Goal: Task Accomplishment & Management: Complete application form

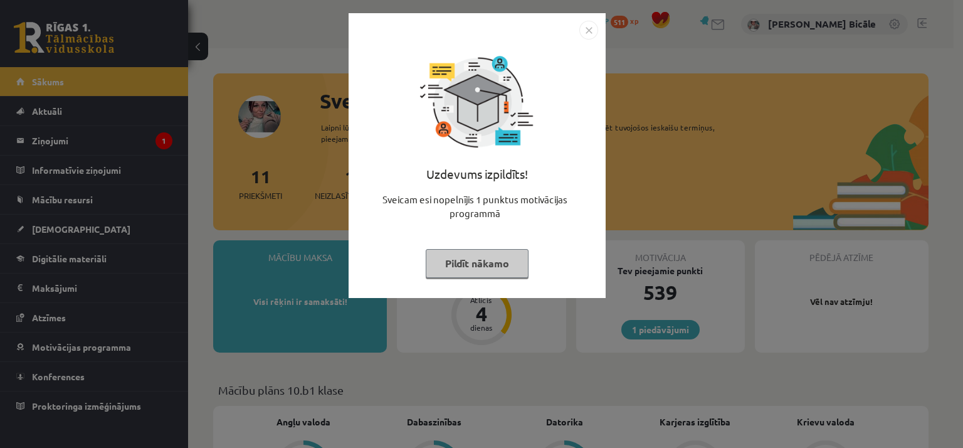
click at [592, 23] on img "Close" at bounding box center [588, 30] width 19 height 19
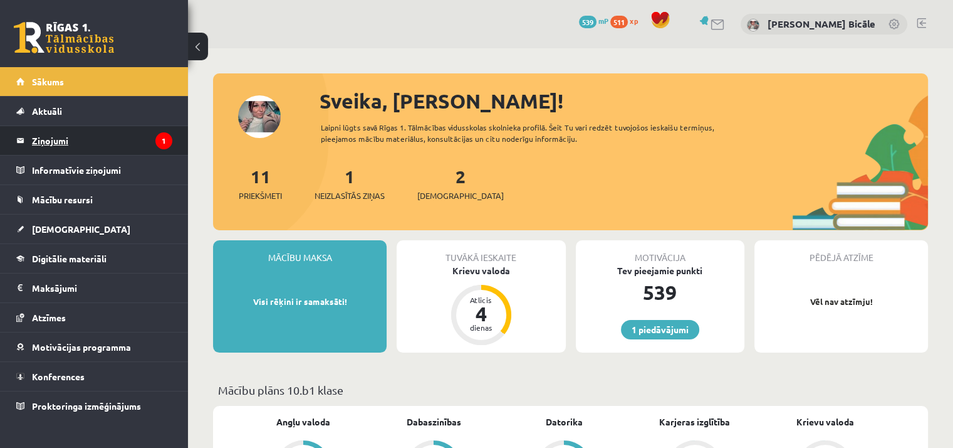
click at [53, 142] on legend "Ziņojumi 1" at bounding box center [102, 140] width 140 height 29
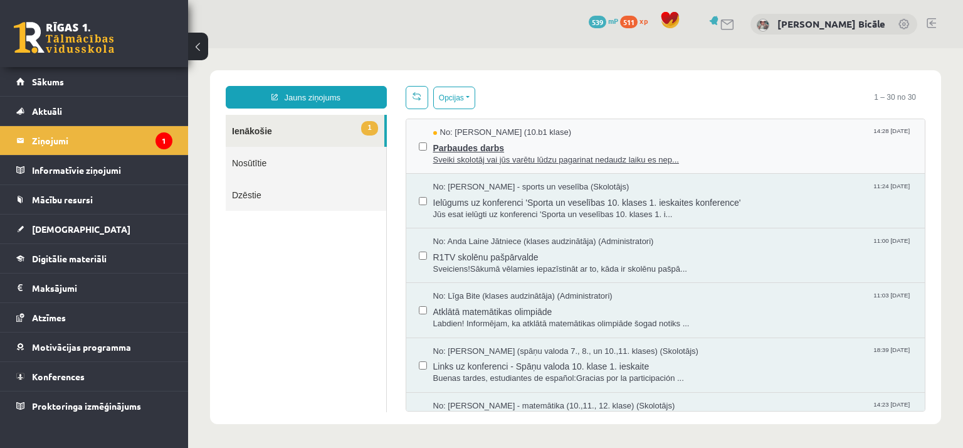
click at [670, 164] on span "Sveiki skolotāj vai jūs varētu lūdzu pagarinat nedaudz laiku es nep..." at bounding box center [673, 160] width 480 height 12
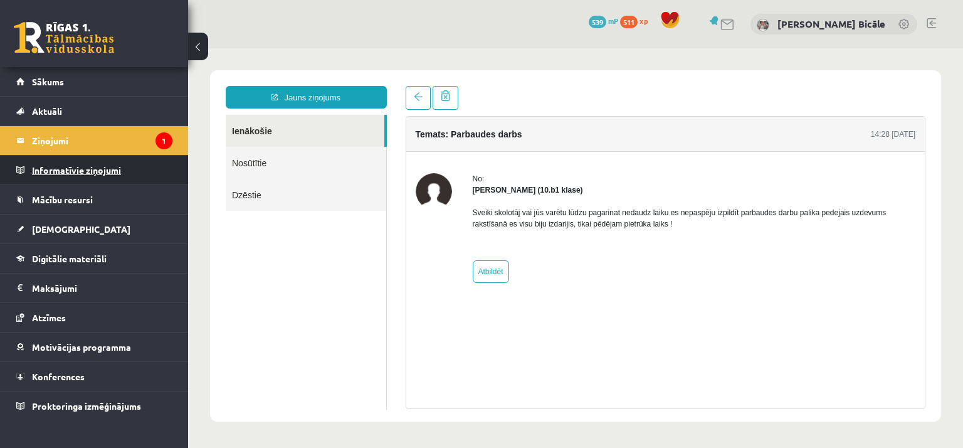
click at [70, 169] on legend "Informatīvie ziņojumi 0" at bounding box center [102, 169] width 140 height 29
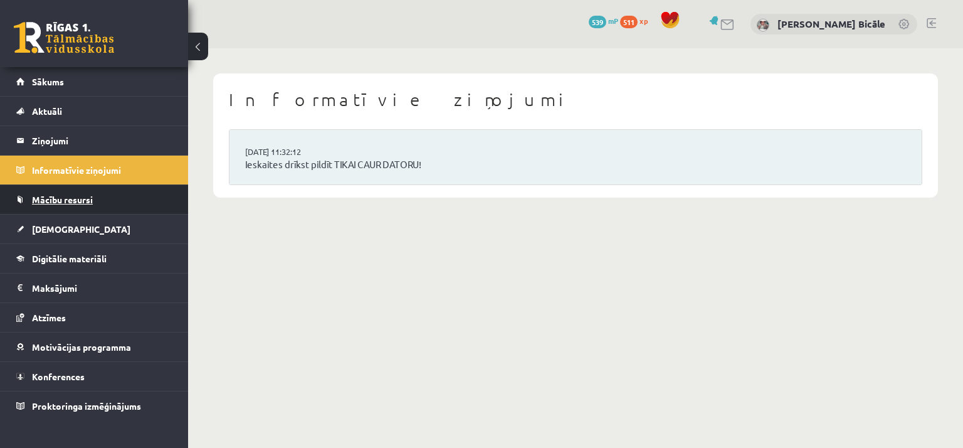
click at [69, 202] on span "Mācību resursi" at bounding box center [62, 199] width 61 height 11
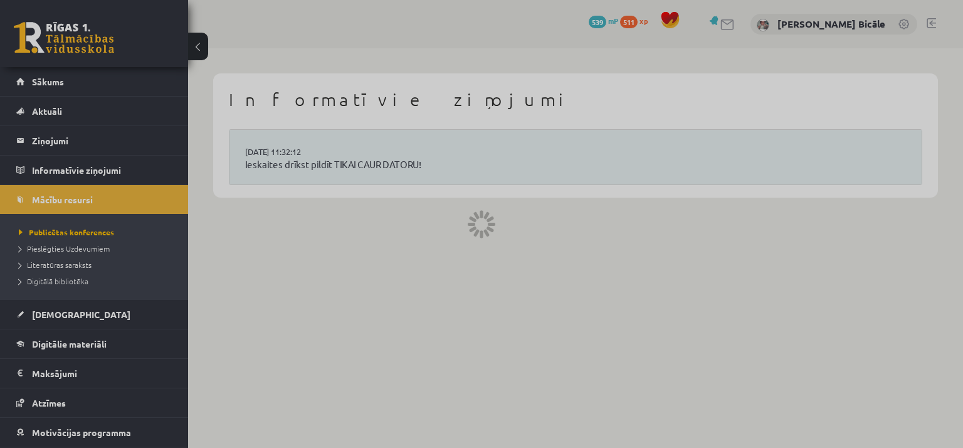
click at [45, 312] on div at bounding box center [481, 224] width 963 height 448
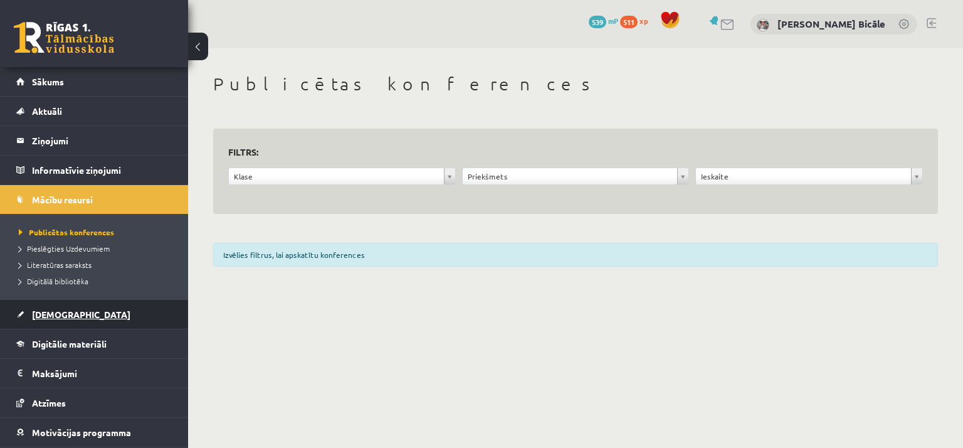
click at [44, 315] on span "[DEMOGRAPHIC_DATA]" at bounding box center [81, 313] width 98 height 11
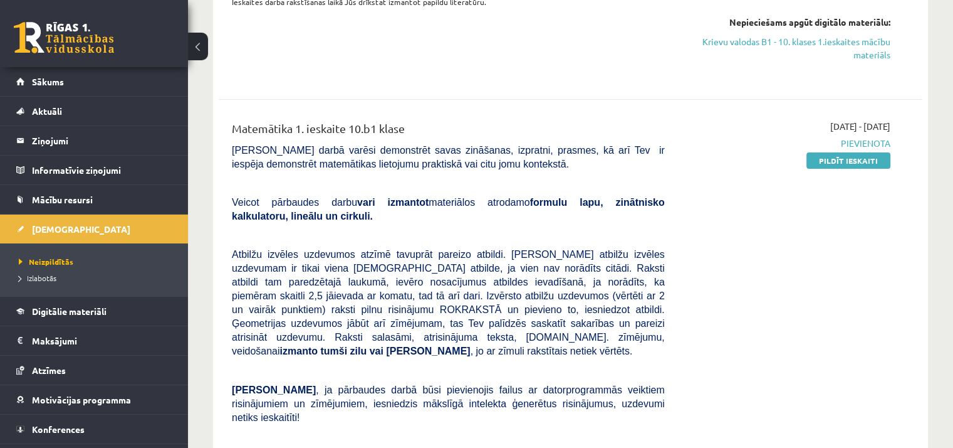
scroll to position [216, 0]
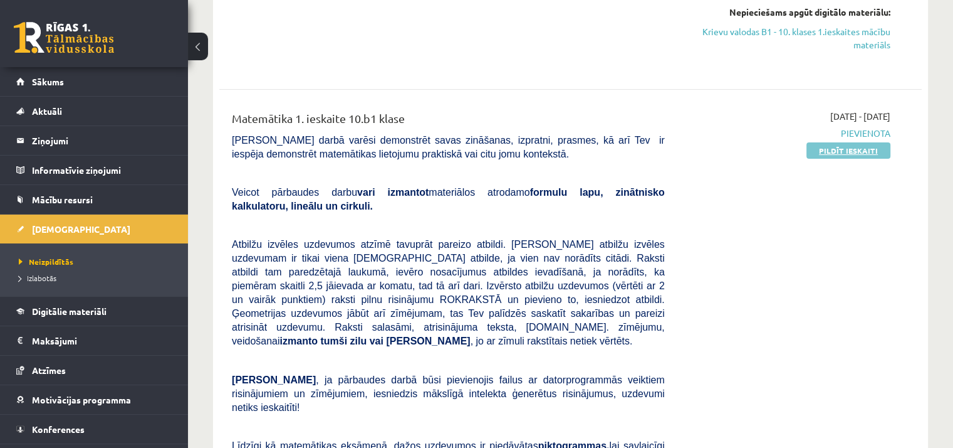
click at [844, 151] on link "Pildīt ieskaiti" at bounding box center [849, 150] width 84 height 16
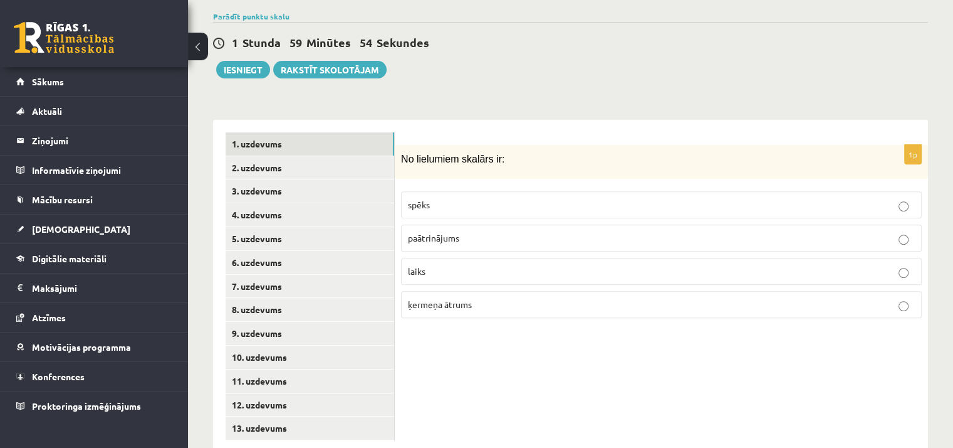
scroll to position [441, 0]
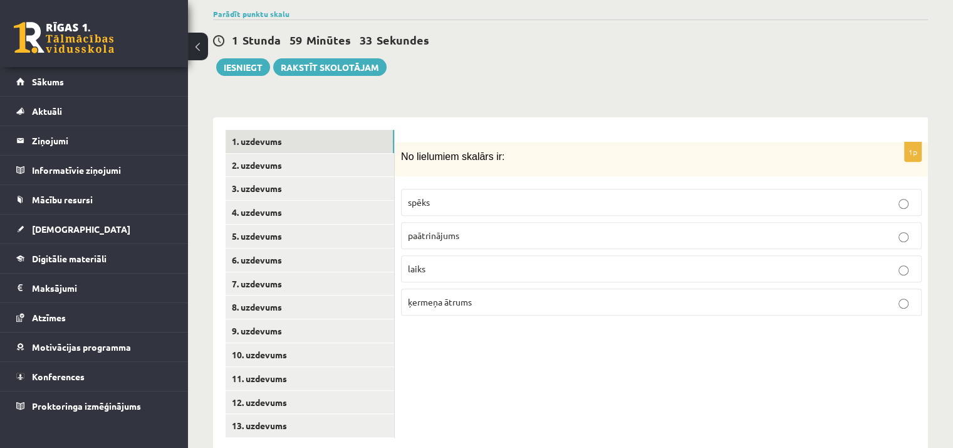
click at [676, 255] on label "laiks" at bounding box center [661, 268] width 521 height 27
click at [329, 154] on link "2. uzdevums" at bounding box center [310, 165] width 169 height 23
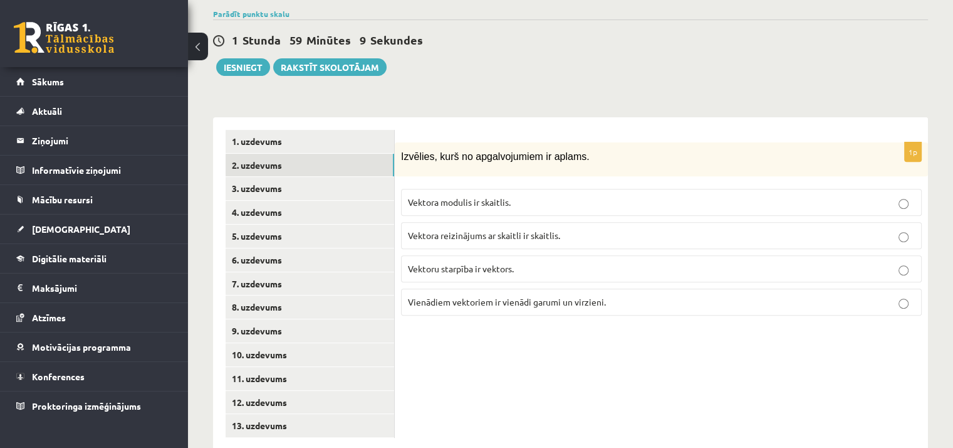
click at [431, 229] on span "Vektora reizinājums ar skaitli ir skaitlis." at bounding box center [484, 234] width 152 height 11
click at [293, 177] on link "3. uzdevums" at bounding box center [310, 188] width 169 height 23
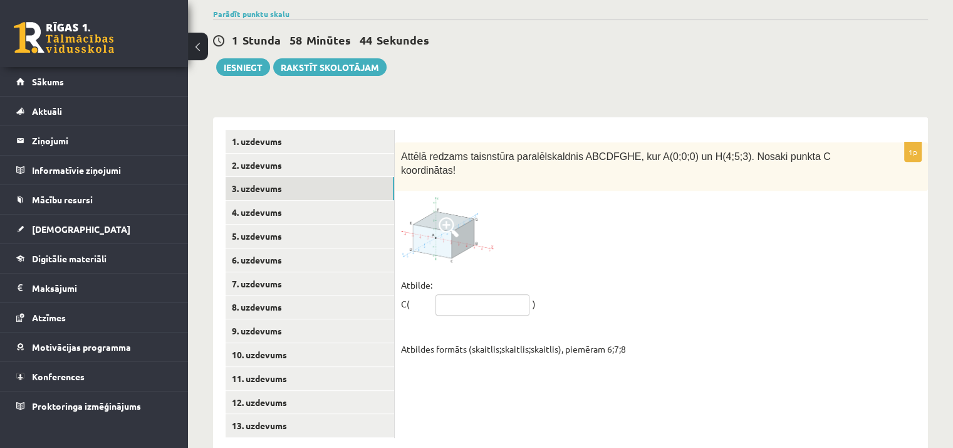
click at [446, 294] on input "text" at bounding box center [483, 304] width 94 height 21
type input "*****"
click at [268, 201] on link "4. uzdevums" at bounding box center [310, 212] width 169 height 23
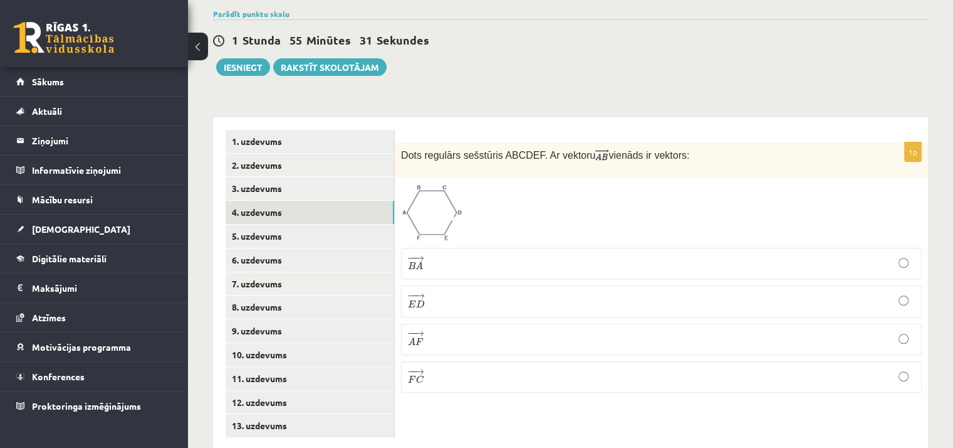
click at [465, 292] on p "− − → E D E D →" at bounding box center [661, 301] width 507 height 18
click at [316, 224] on link "5. uzdevums" at bounding box center [310, 235] width 169 height 23
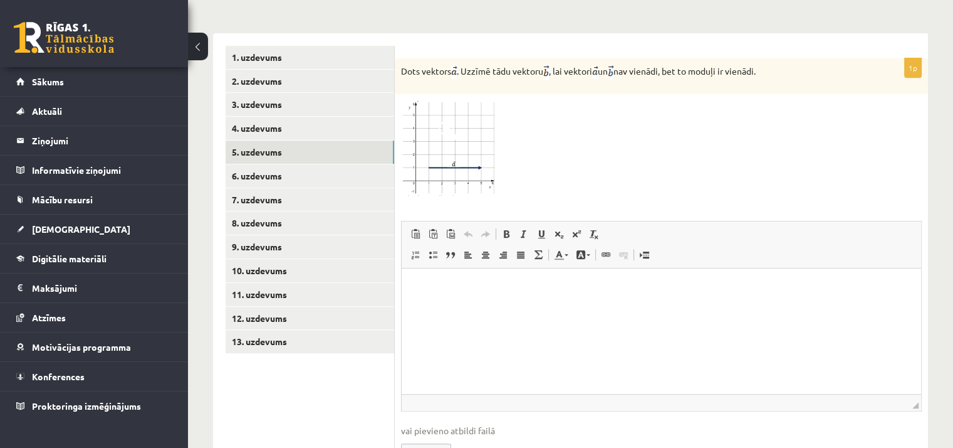
scroll to position [527, 0]
click at [454, 118] on span at bounding box center [449, 128] width 20 height 20
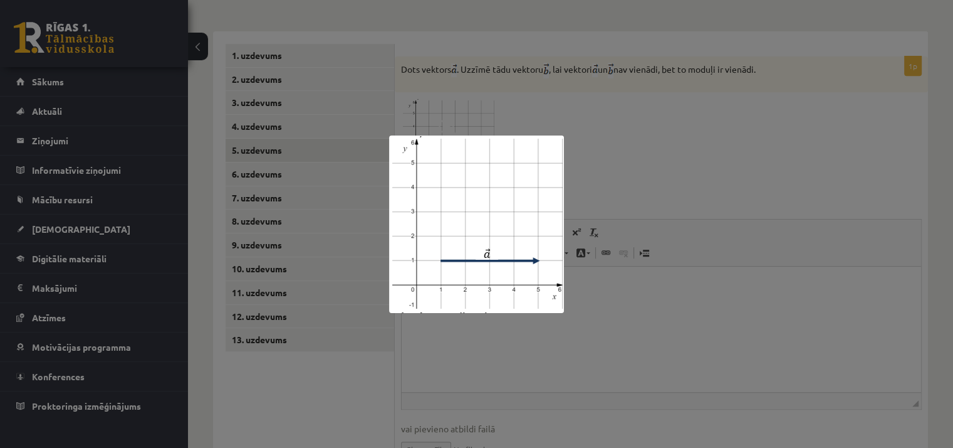
click at [616, 85] on div at bounding box center [476, 224] width 953 height 448
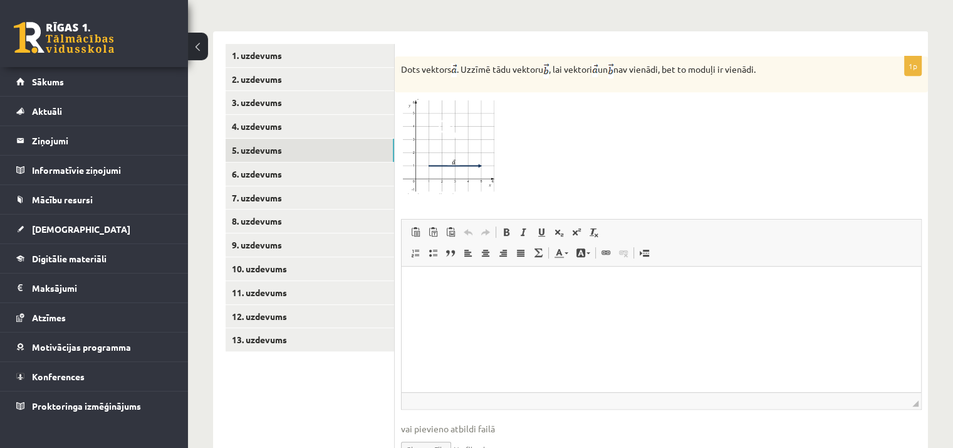
click at [453, 147] on img at bounding box center [448, 145] width 94 height 95
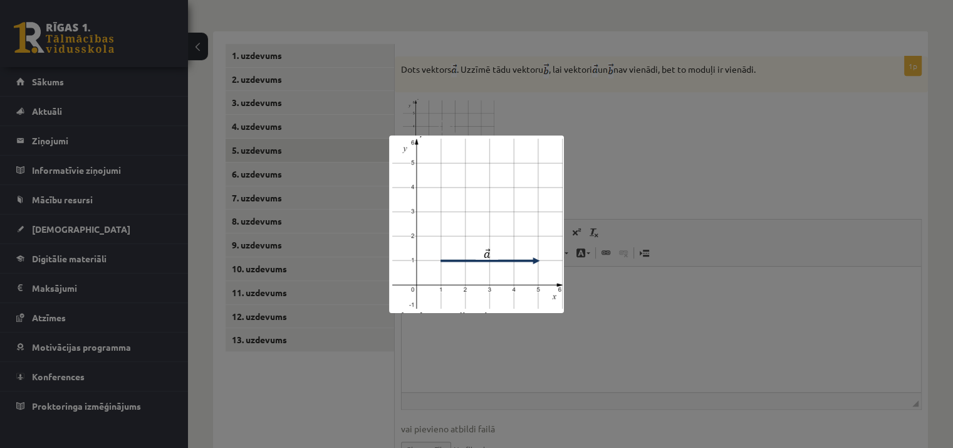
click at [597, 119] on div at bounding box center [476, 224] width 953 height 448
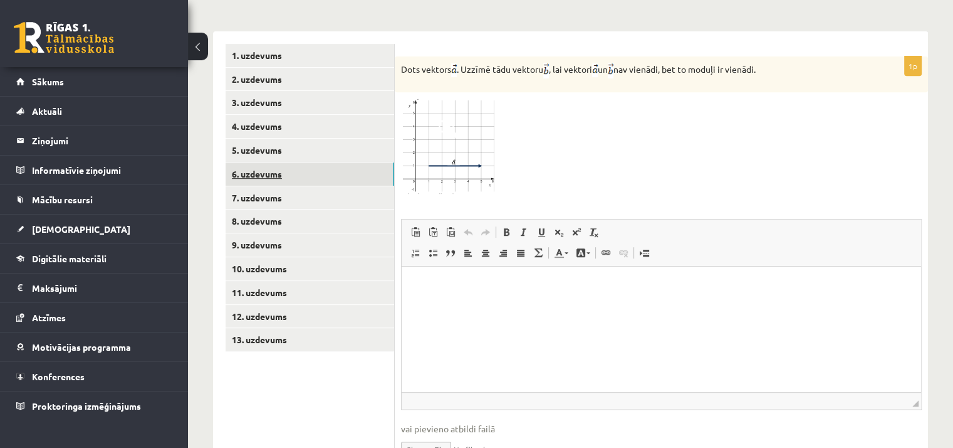
click at [314, 162] on link "6. uzdevums" at bounding box center [310, 173] width 169 height 23
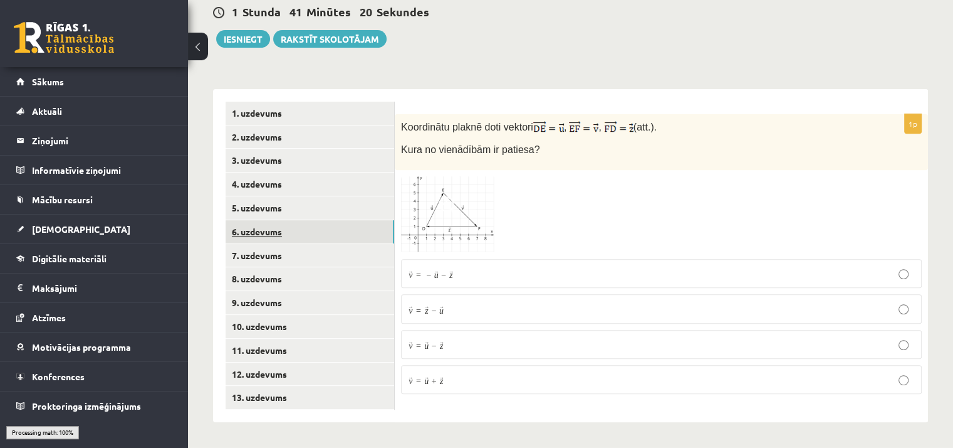
scroll to position [441, 0]
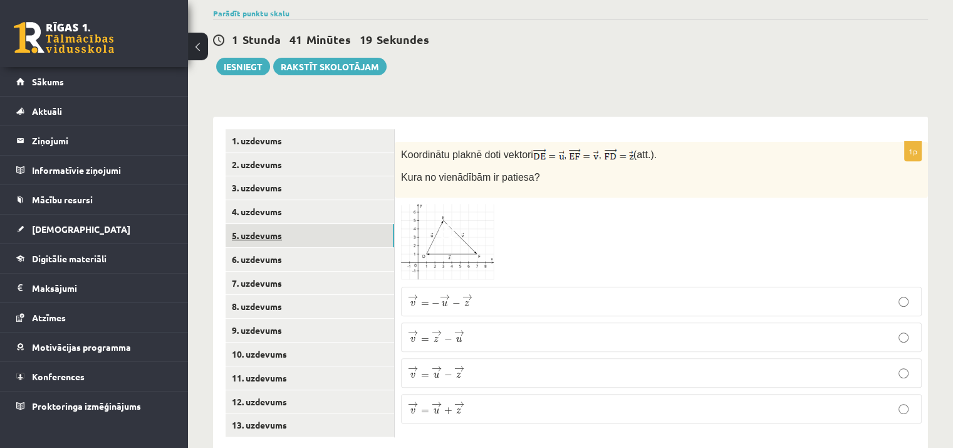
click at [293, 224] on link "5. uzdevums" at bounding box center [310, 235] width 169 height 23
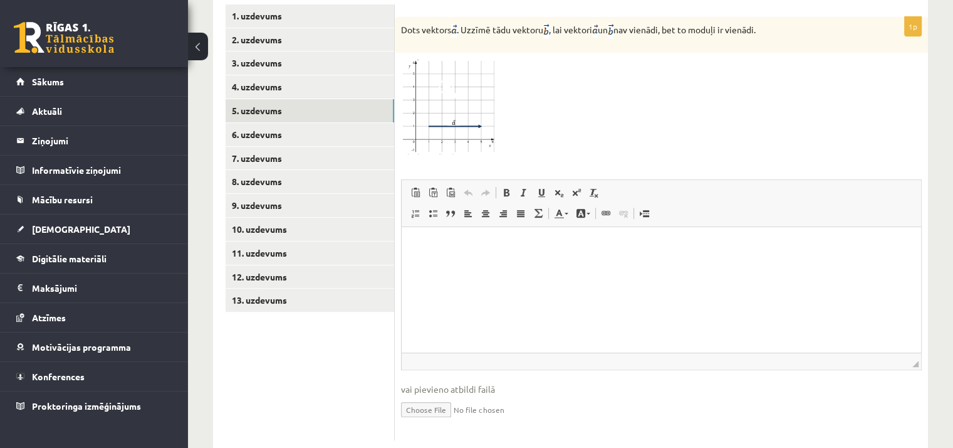
scroll to position [567, 0]
click at [443, 394] on input "file" at bounding box center [661, 407] width 521 height 26
type input "**********"
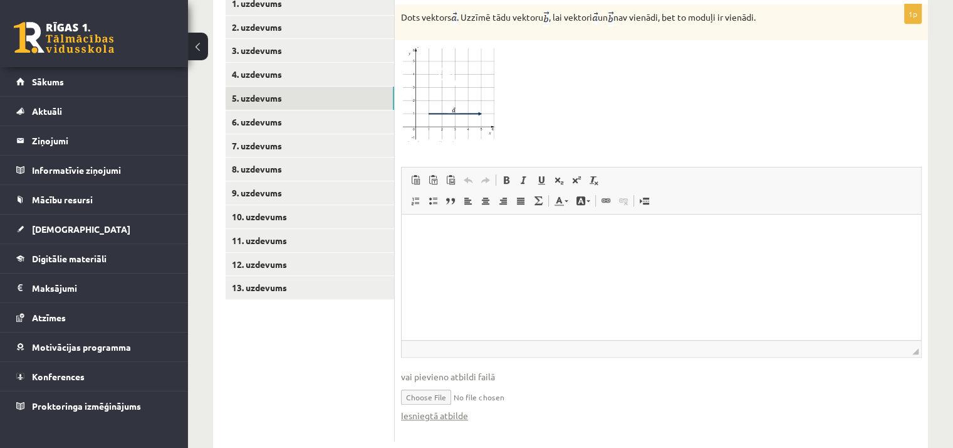
scroll to position [581, 0]
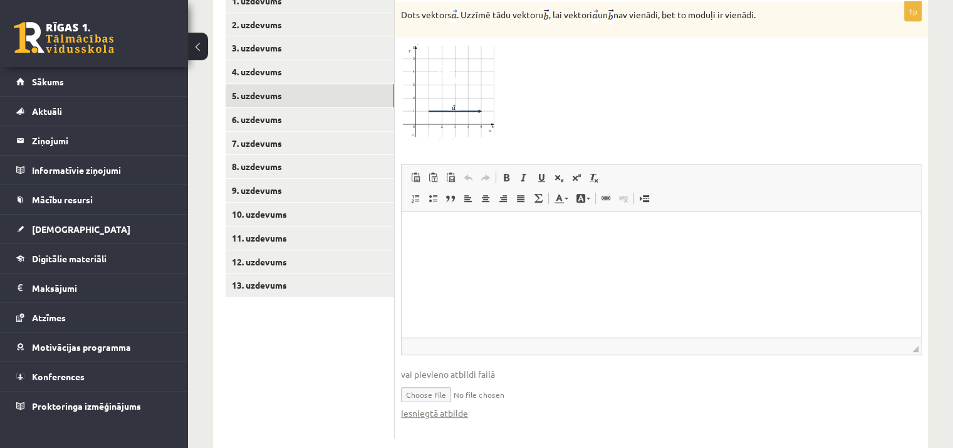
click at [448, 246] on html at bounding box center [662, 231] width 520 height 38
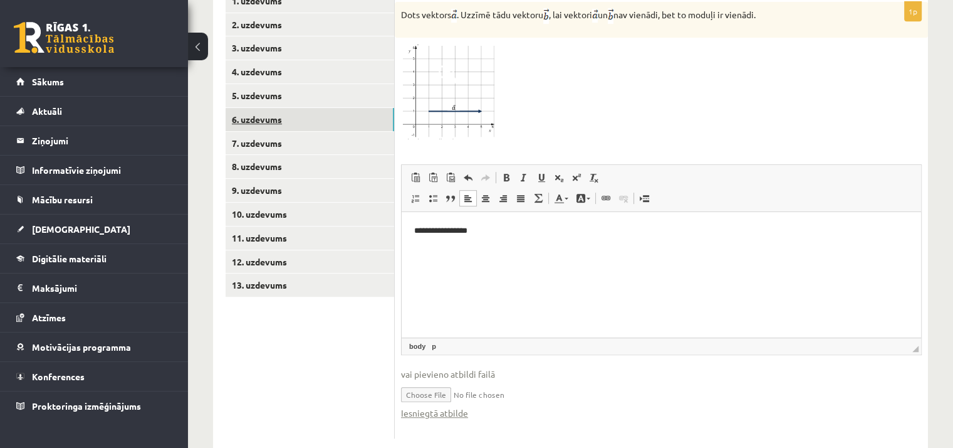
click at [273, 108] on link "6. uzdevums" at bounding box center [310, 119] width 169 height 23
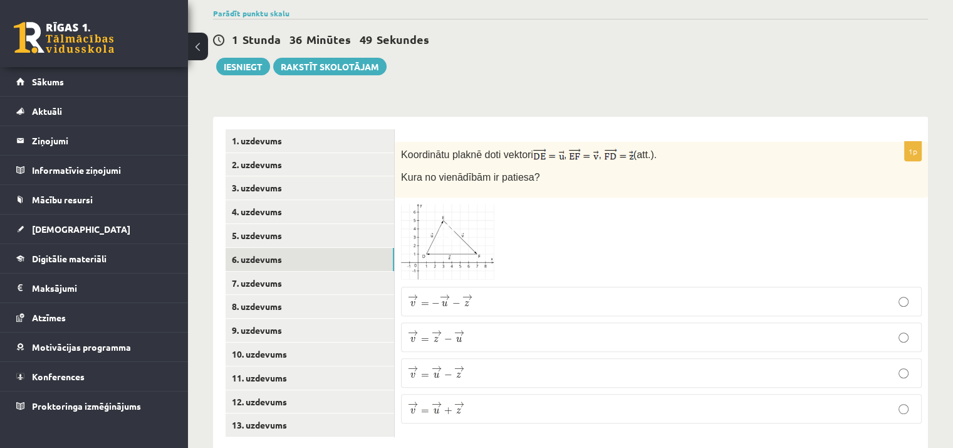
click at [429, 358] on label "→ v = → u − → z v → = u → − z →" at bounding box center [661, 372] width 521 height 29
click at [275, 271] on link "7. uzdevums" at bounding box center [310, 282] width 169 height 23
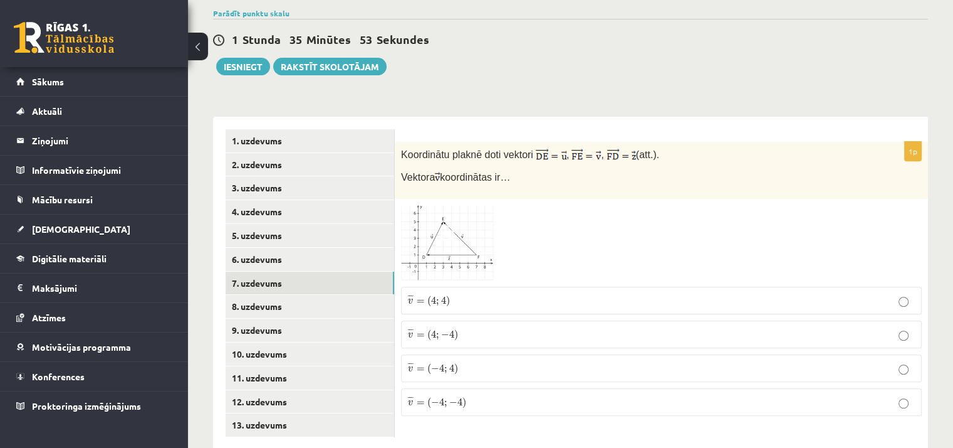
click at [463, 327] on p "¯ ¯ ¯ v = ( 4 ; − 4 ) v ¯ = ( 4 ; − 4 )" at bounding box center [661, 334] width 507 height 14
click at [248, 295] on link "8. uzdevums" at bounding box center [310, 306] width 169 height 23
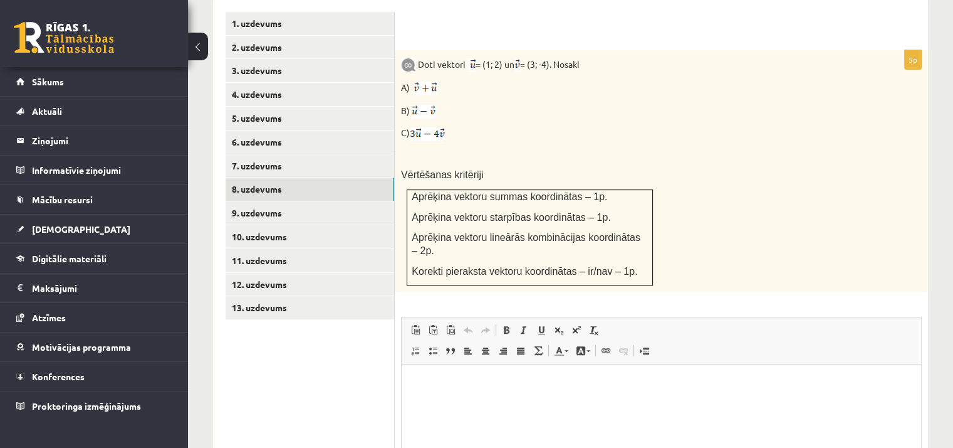
scroll to position [682, 0]
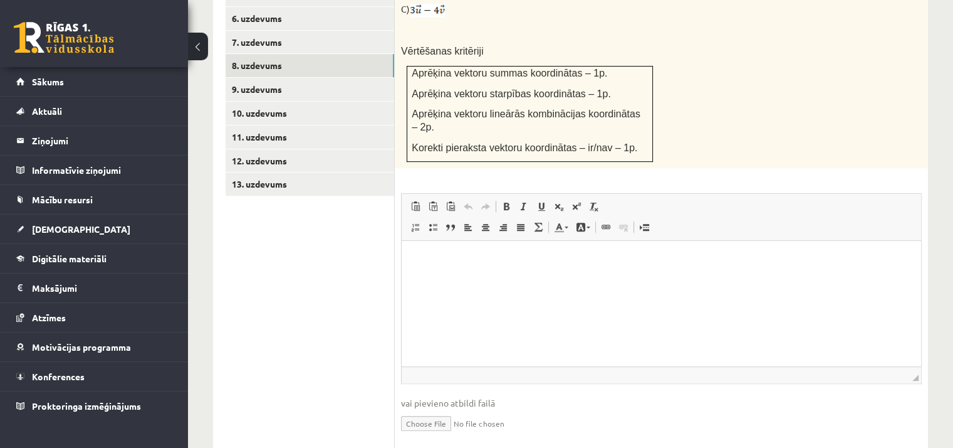
click at [449, 409] on input "file" at bounding box center [661, 422] width 521 height 26
type input "**********"
click at [493, 279] on html at bounding box center [662, 260] width 520 height 38
click at [312, 78] on link "9. uzdevums" at bounding box center [310, 89] width 169 height 23
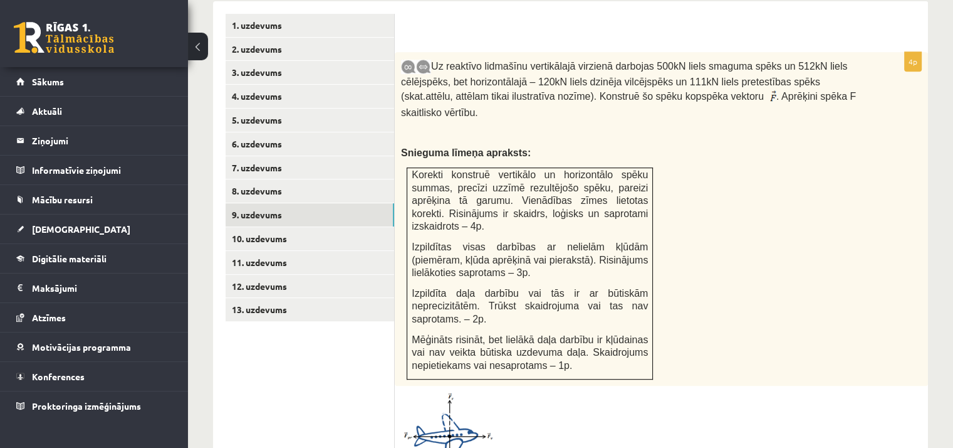
scroll to position [857, 0]
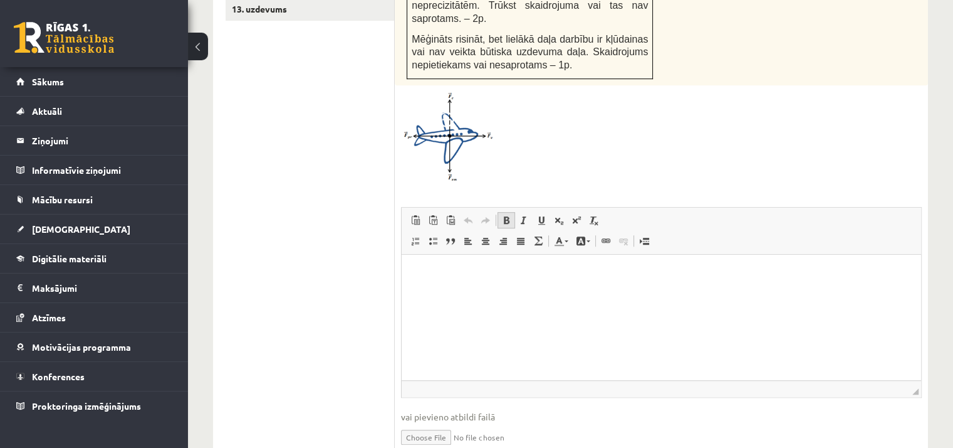
click at [508, 215] on span at bounding box center [507, 220] width 10 height 10
click at [518, 212] on link "Slīpraksts Klaviatūras saīsne vadīšanas taustiņš+I" at bounding box center [524, 220] width 18 height 16
click at [511, 212] on link "Treknraksts Klaviatūras saīsne vadīšanas taustiņš+B" at bounding box center [507, 220] width 18 height 16
click at [522, 215] on span at bounding box center [524, 220] width 10 height 10
click at [439, 423] on input "file" at bounding box center [661, 436] width 521 height 26
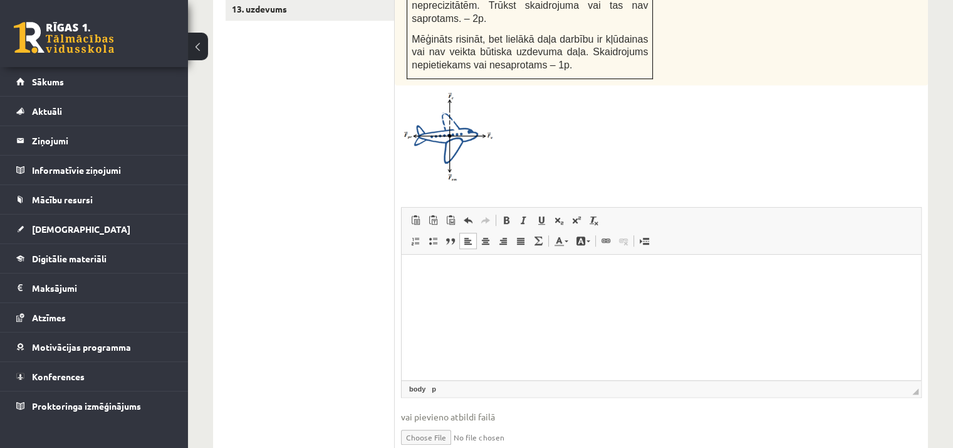
type input "**********"
click at [476, 292] on html at bounding box center [662, 274] width 520 height 38
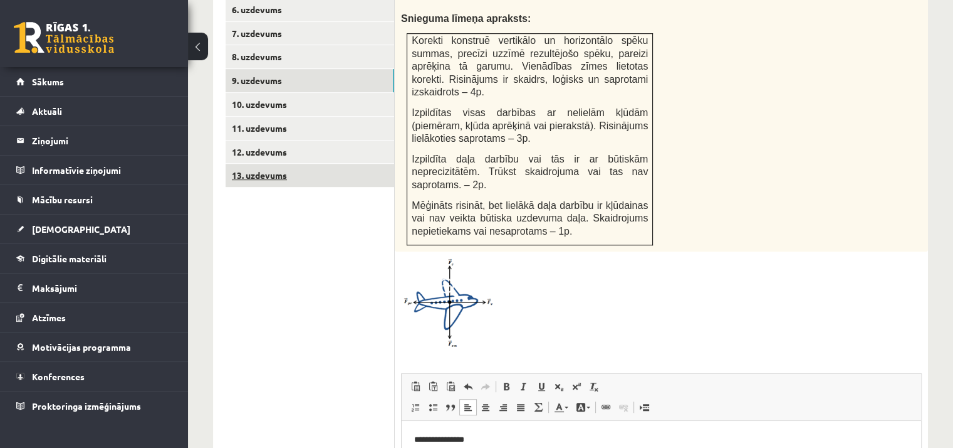
scroll to position [669, 0]
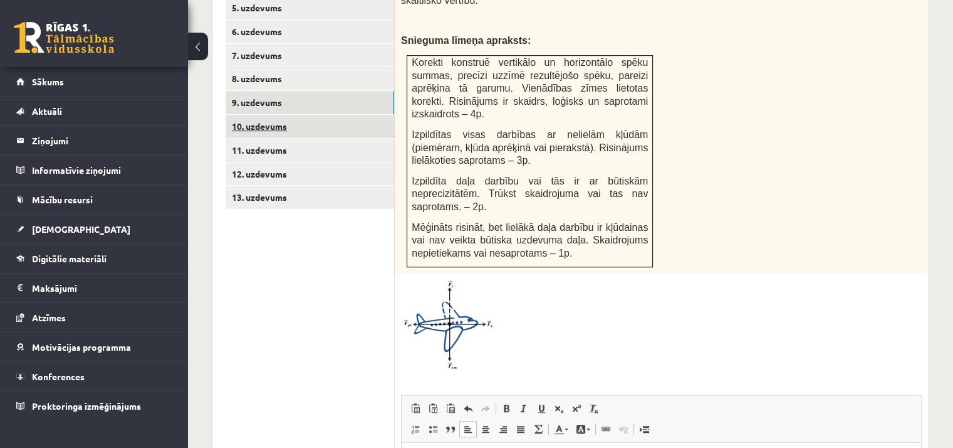
click at [315, 115] on link "10. uzdevums" at bounding box center [310, 126] width 169 height 23
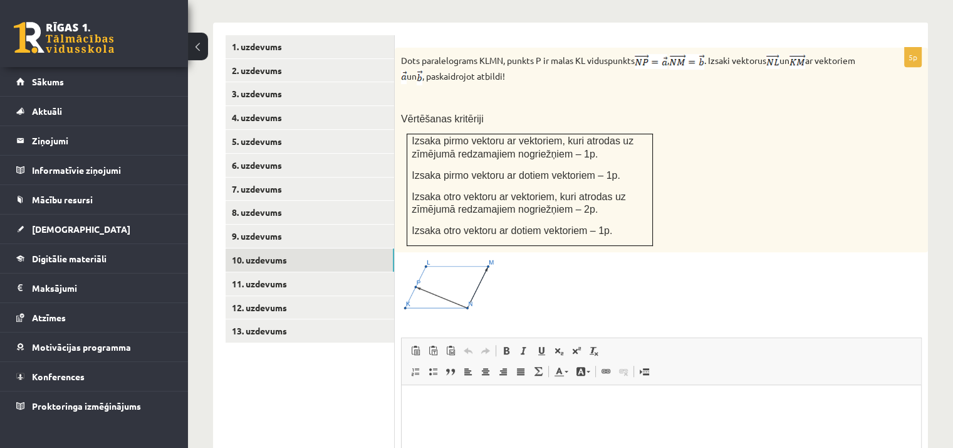
scroll to position [507, 0]
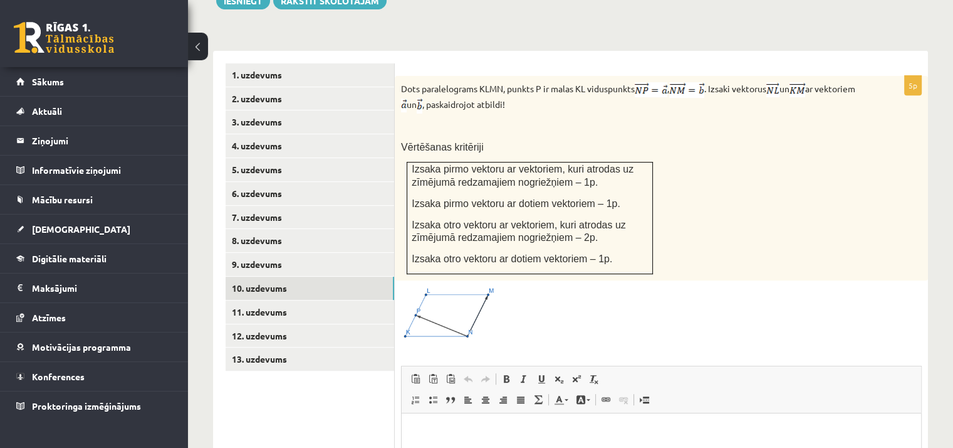
click at [544, 127] on div "Dots paralelograms KLMN, punkts P ir malas KL viduspunkts , . Izsaki vektorus u…" at bounding box center [661, 178] width 533 height 204
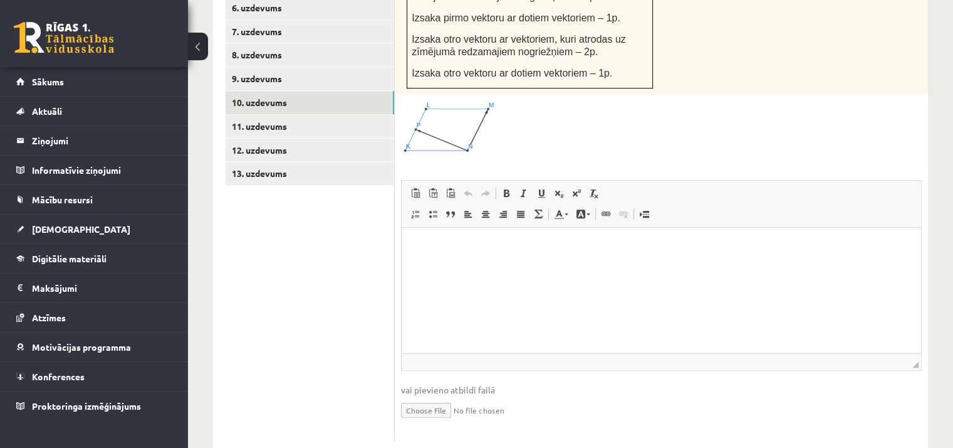
scroll to position [695, 0]
click at [438, 394] on input "file" at bounding box center [661, 407] width 521 height 26
type input "**********"
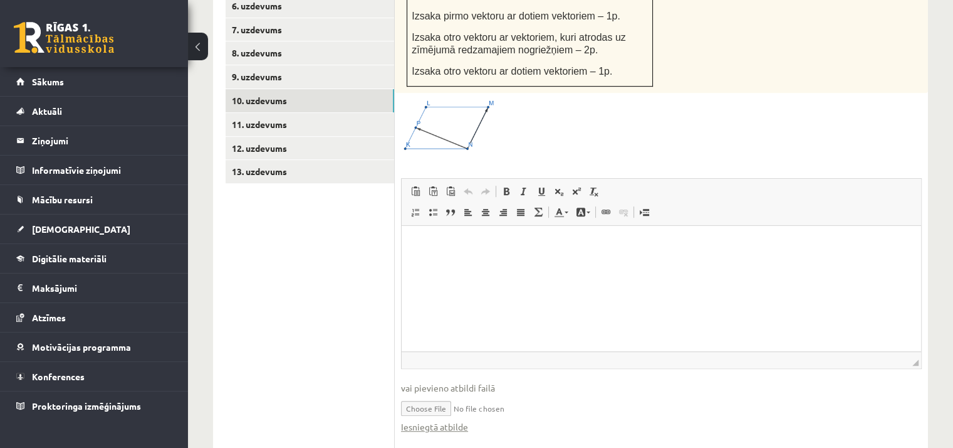
click at [466, 263] on html at bounding box center [662, 244] width 520 height 38
click at [263, 113] on link "11. uzdevums" at bounding box center [310, 124] width 169 height 23
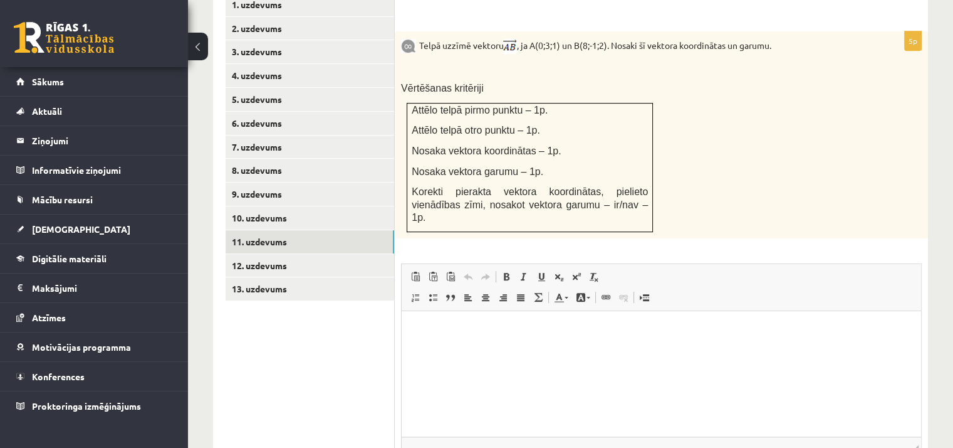
scroll to position [523, 0]
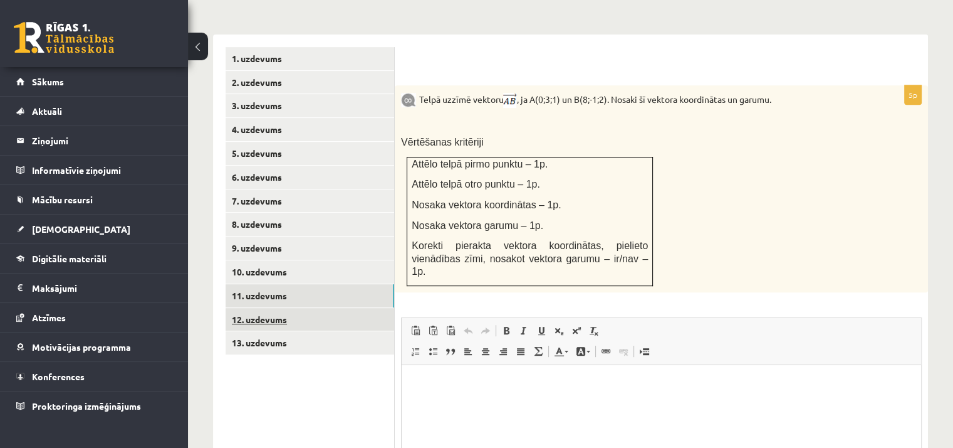
click at [243, 308] on link "12. uzdevums" at bounding box center [310, 319] width 169 height 23
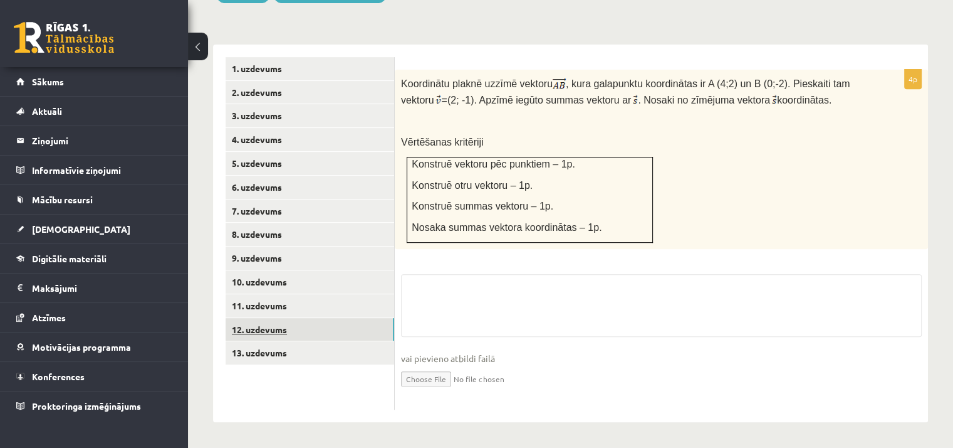
scroll to position [484, 0]
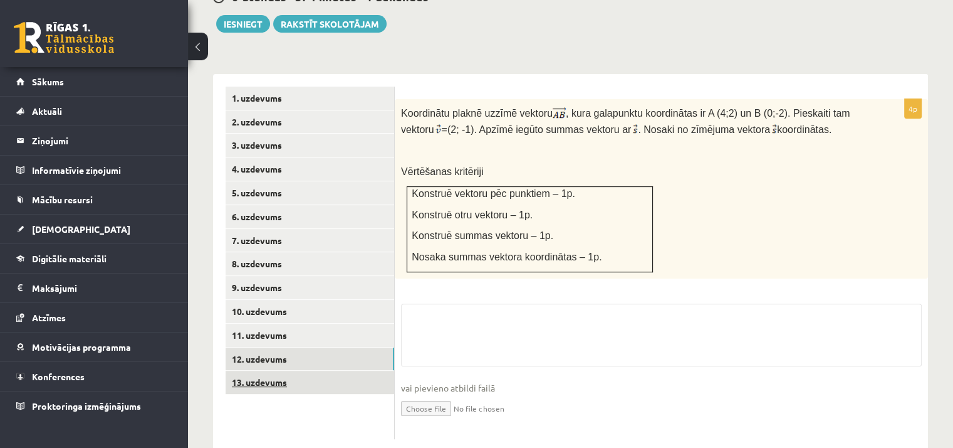
click at [260, 370] on link "13. uzdevums" at bounding box center [310, 381] width 169 height 23
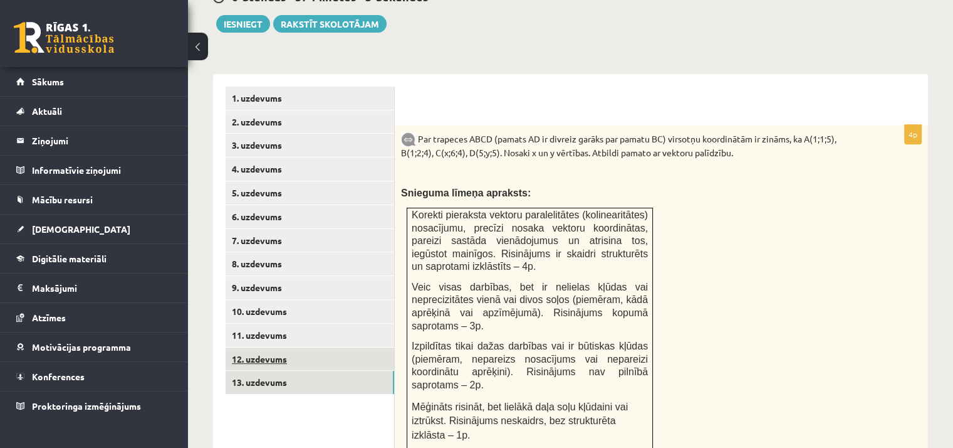
scroll to position [0, 0]
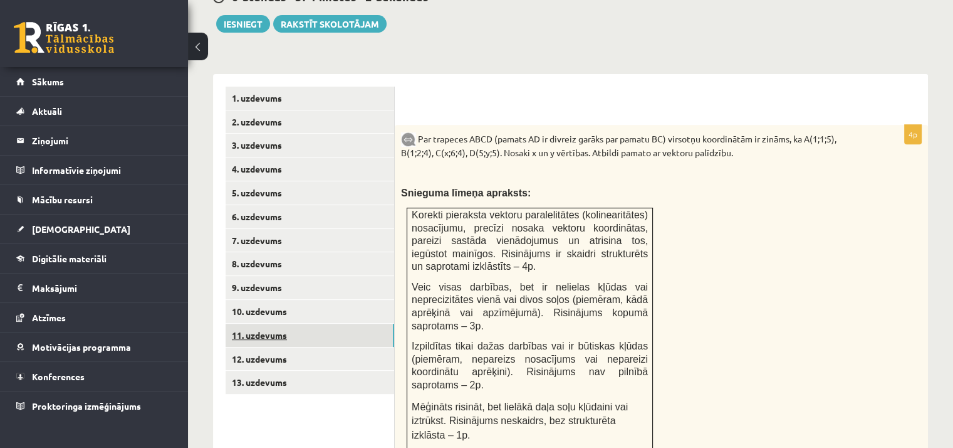
click at [261, 323] on link "11. uzdevums" at bounding box center [310, 334] width 169 height 23
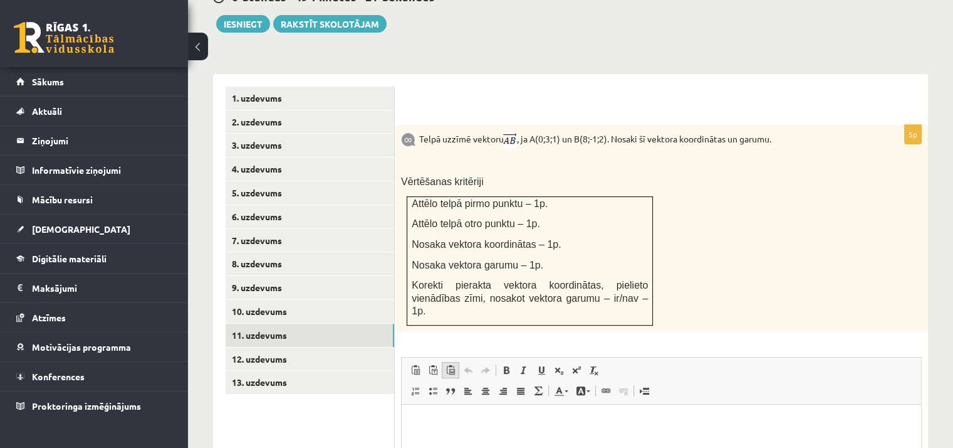
scroll to position [609, 0]
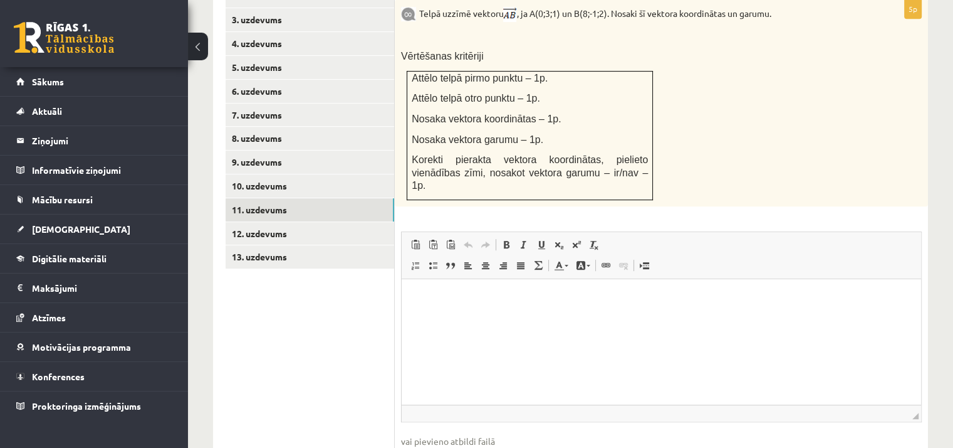
type input "**********"
click at [471, 317] on html at bounding box center [662, 297] width 520 height 38
click at [236, 222] on link "12. uzdevums" at bounding box center [310, 233] width 169 height 23
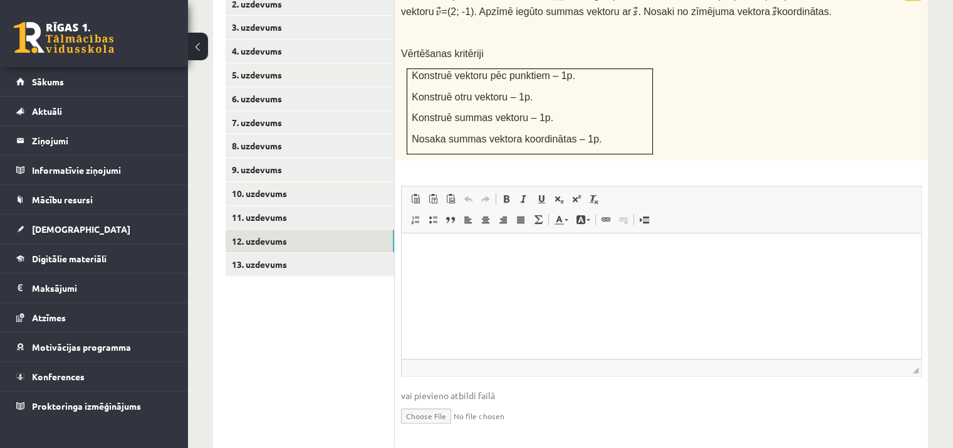
scroll to position [608, 0]
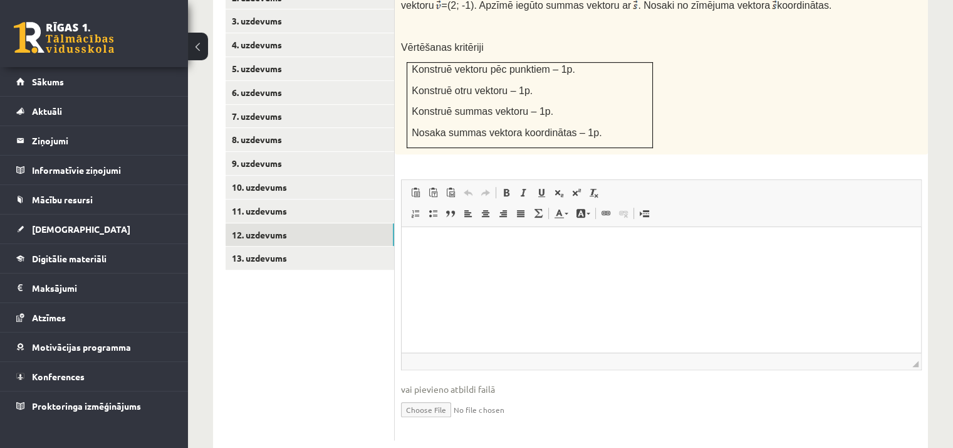
click at [419, 396] on input "file" at bounding box center [661, 409] width 521 height 26
type input "**********"
drag, startPoint x: 496, startPoint y: 288, endPoint x: 497, endPoint y: 280, distance: 8.8
click at [496, 265] on html at bounding box center [662, 246] width 520 height 38
click at [313, 246] on link "13. uzdevums" at bounding box center [310, 257] width 169 height 23
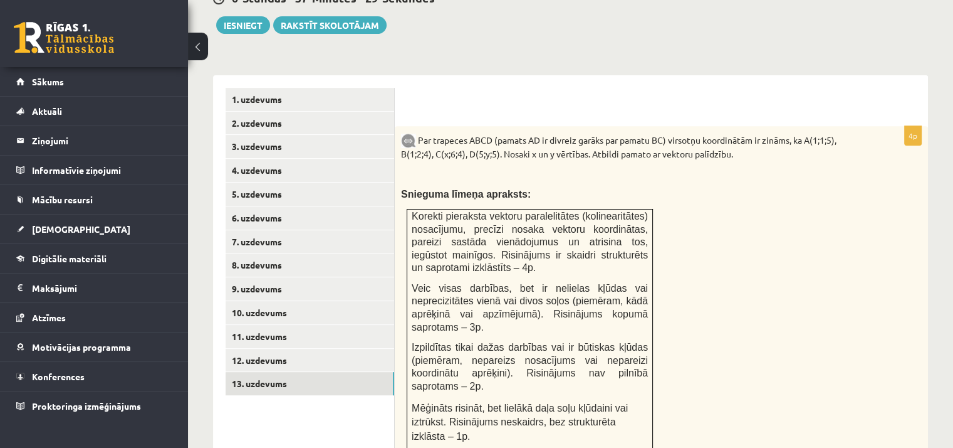
scroll to position [545, 0]
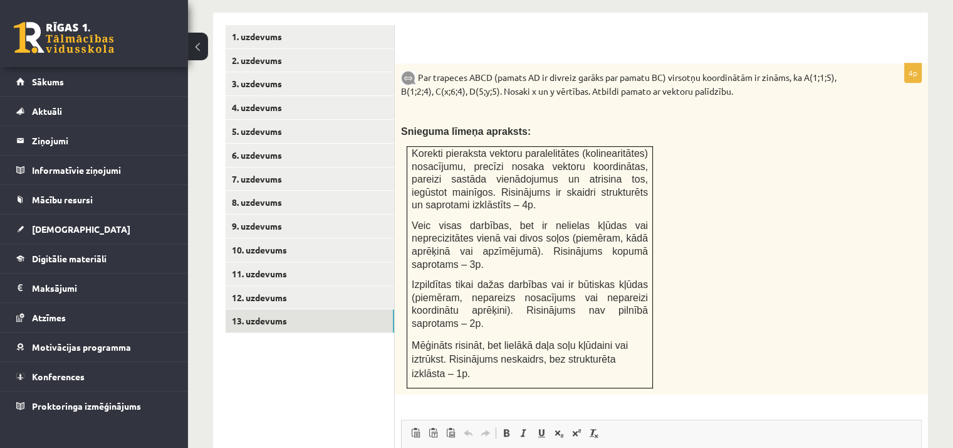
click at [833, 270] on div "Par trapeces ABCD (pamats AD ir divreiz garāks par pamatu BC) virsotņu koordinā…" at bounding box center [661, 229] width 533 height 332
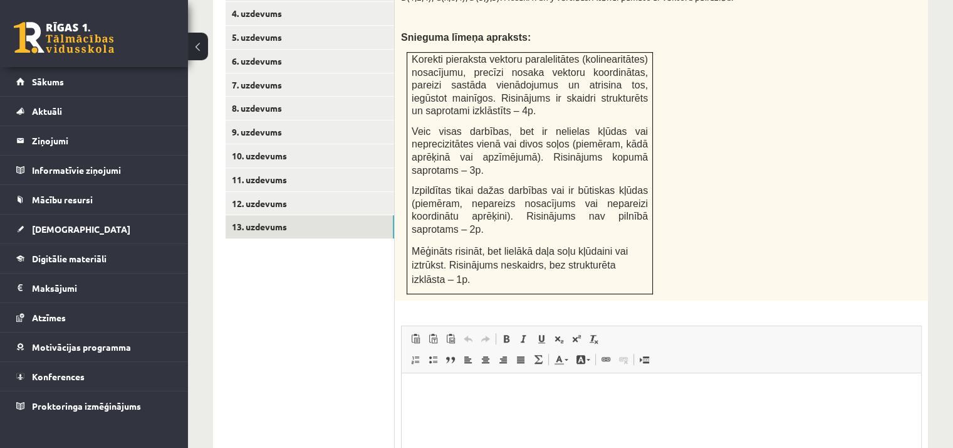
scroll to position [759, 0]
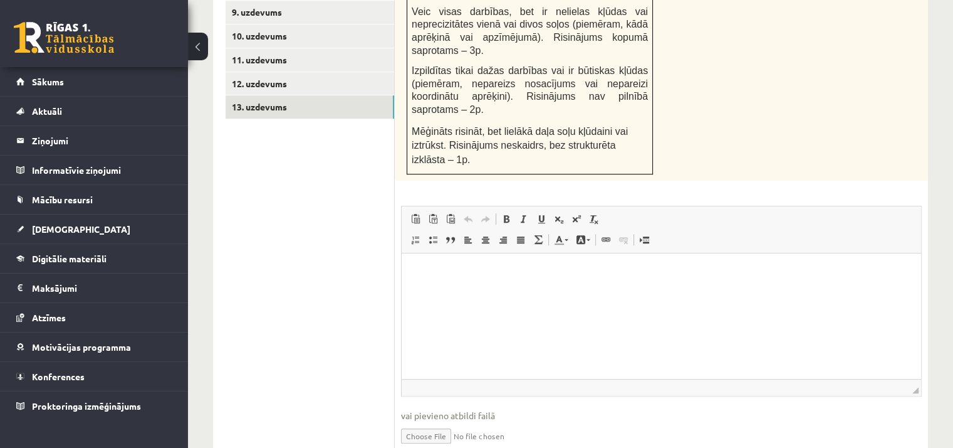
click at [446, 422] on input "file" at bounding box center [661, 435] width 521 height 26
click at [439, 422] on input "file" at bounding box center [661, 435] width 521 height 26
click at [441, 422] on input "file" at bounding box center [661, 435] width 521 height 26
type input "**********"
click at [488, 422] on input "file" at bounding box center [661, 435] width 521 height 26
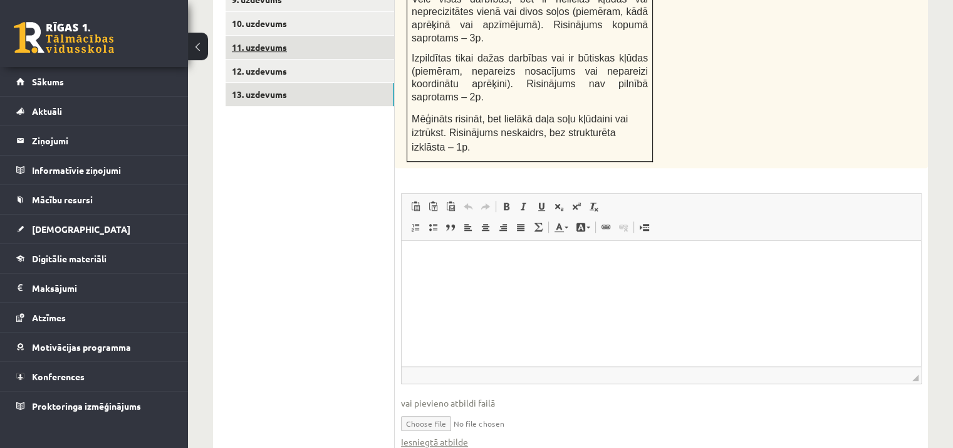
scroll to position [772, 0]
click at [444, 409] on input "file" at bounding box center [661, 422] width 521 height 26
click at [413, 409] on input "file" at bounding box center [661, 422] width 521 height 26
type input "**********"
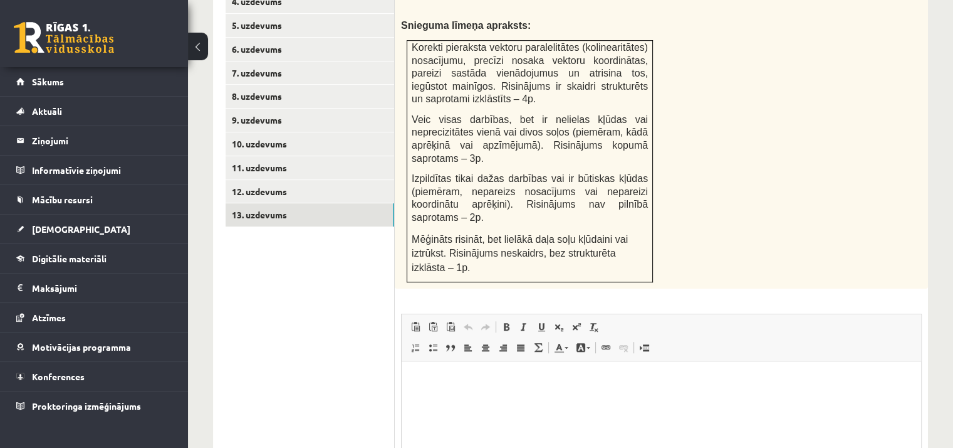
scroll to position [647, 0]
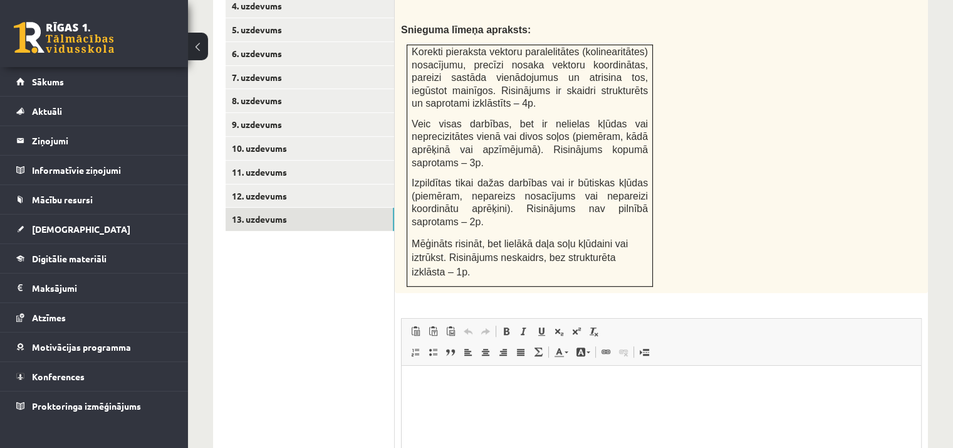
click at [506, 404] on html at bounding box center [662, 384] width 520 height 38
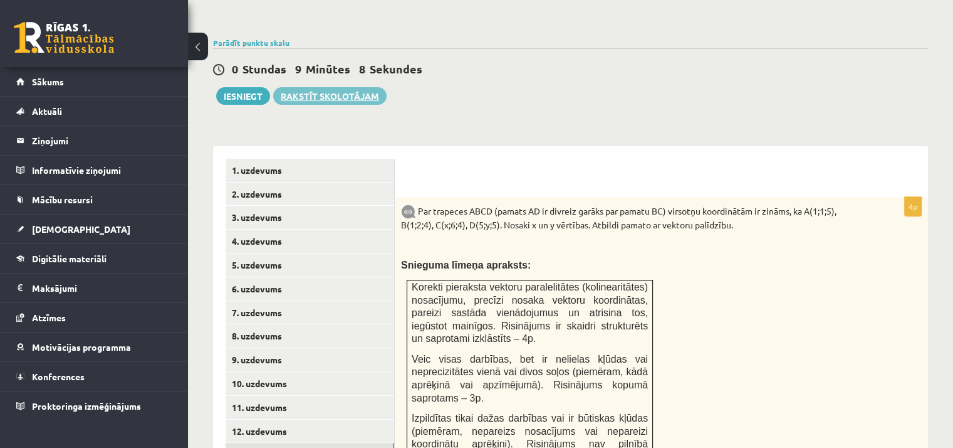
scroll to position [334, 0]
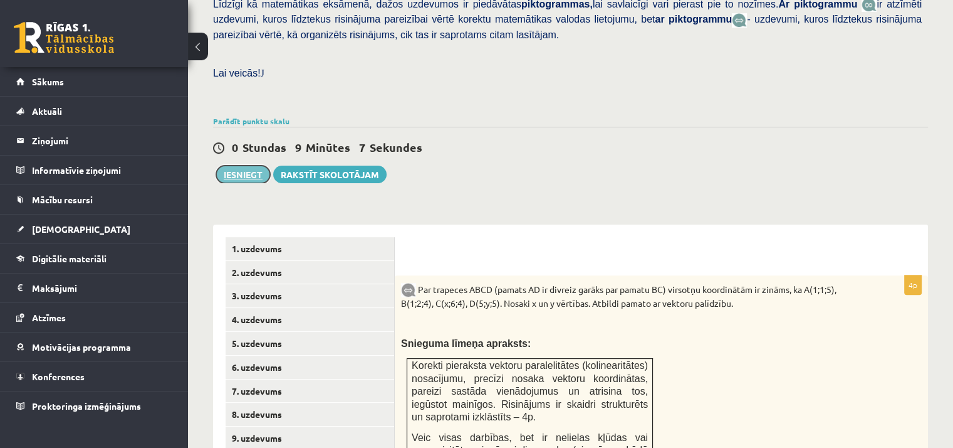
click at [242, 165] on button "Iesniegt" at bounding box center [243, 174] width 54 height 18
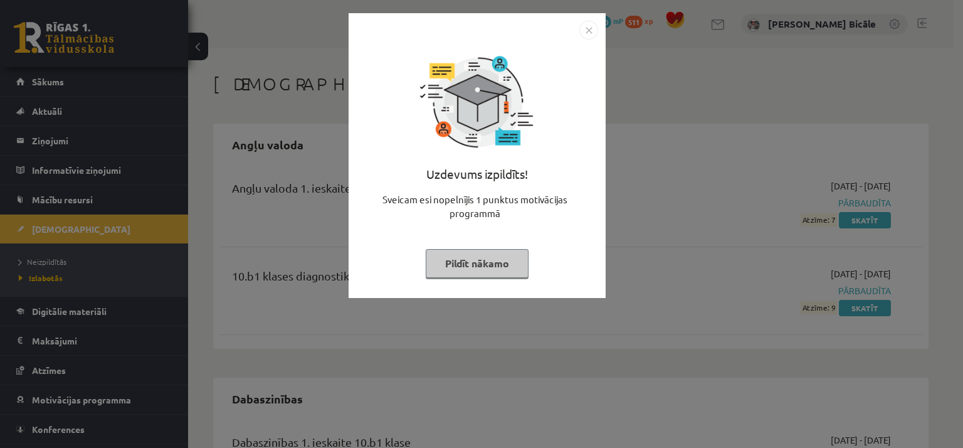
click at [584, 32] on img "Close" at bounding box center [588, 30] width 19 height 19
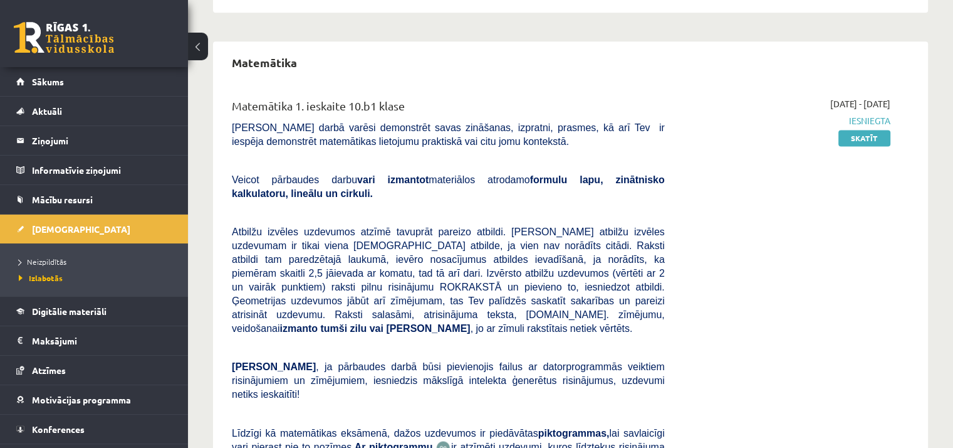
scroll to position [1505, 0]
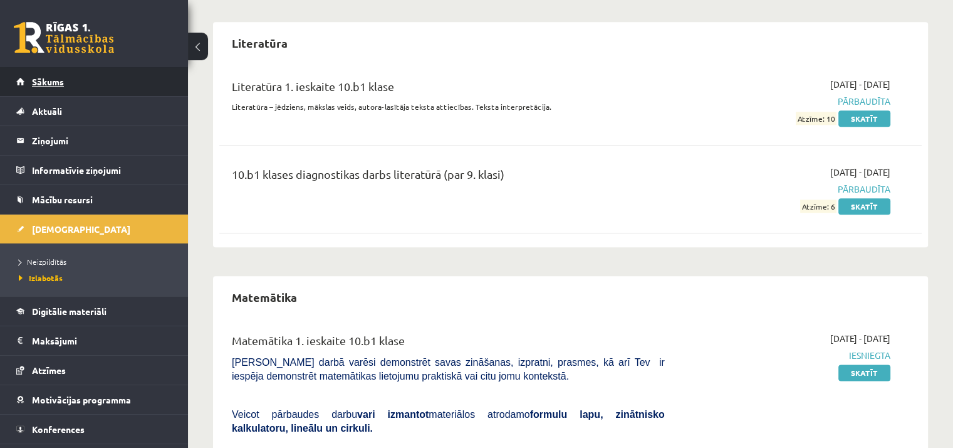
click at [60, 86] on span "Sākums" at bounding box center [48, 81] width 32 height 11
